Goal: Find specific page/section: Find specific page/section

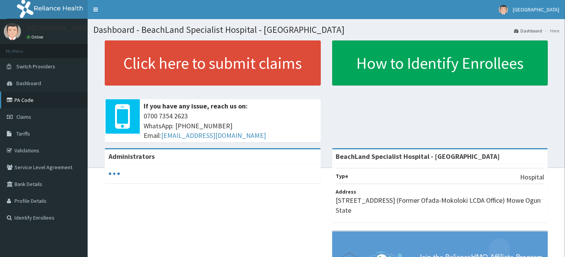
click at [39, 98] on link "PA Code" at bounding box center [44, 99] width 88 height 17
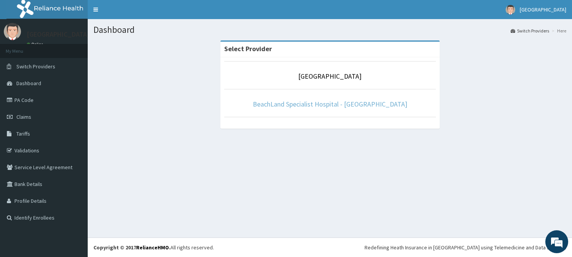
click at [360, 103] on link "BeachLand Specialist Hospital - Annex" at bounding box center [330, 103] width 154 height 9
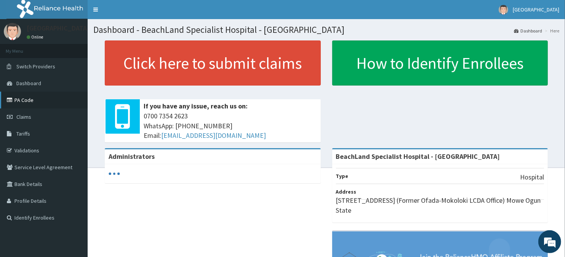
click at [39, 95] on link "PA Code" at bounding box center [44, 99] width 88 height 17
